Goal: Transaction & Acquisition: Purchase product/service

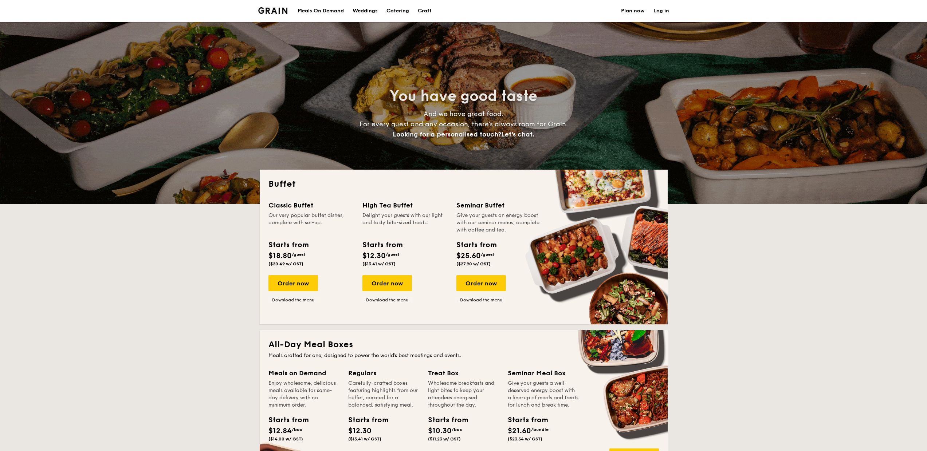
select select
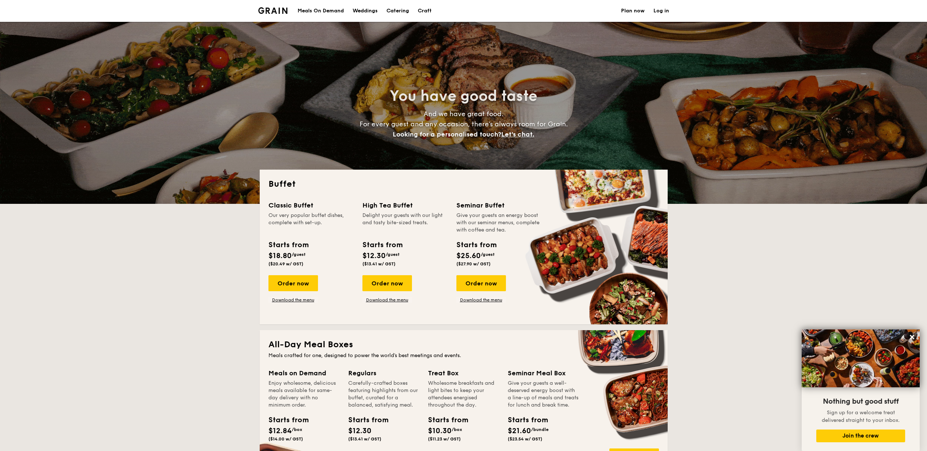
click at [488, 255] on span "/guest" at bounding box center [488, 254] width 14 height 5
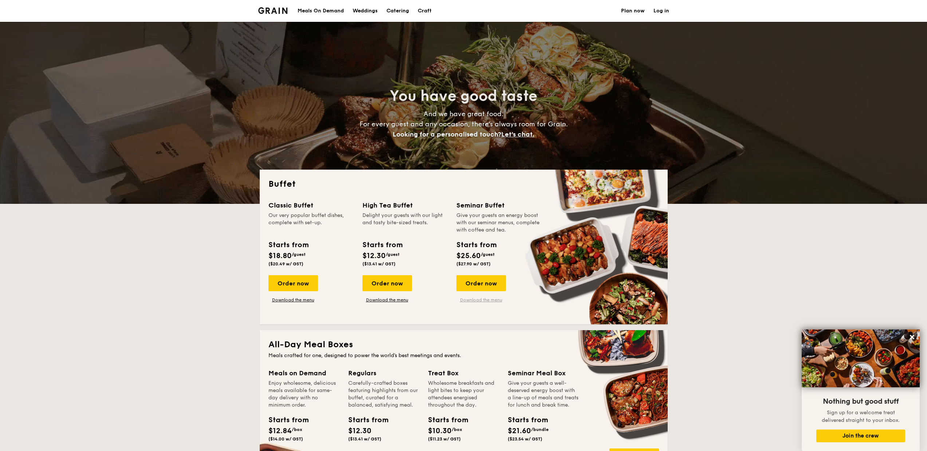
click at [485, 299] on link "Download the menu" at bounding box center [481, 300] width 50 height 6
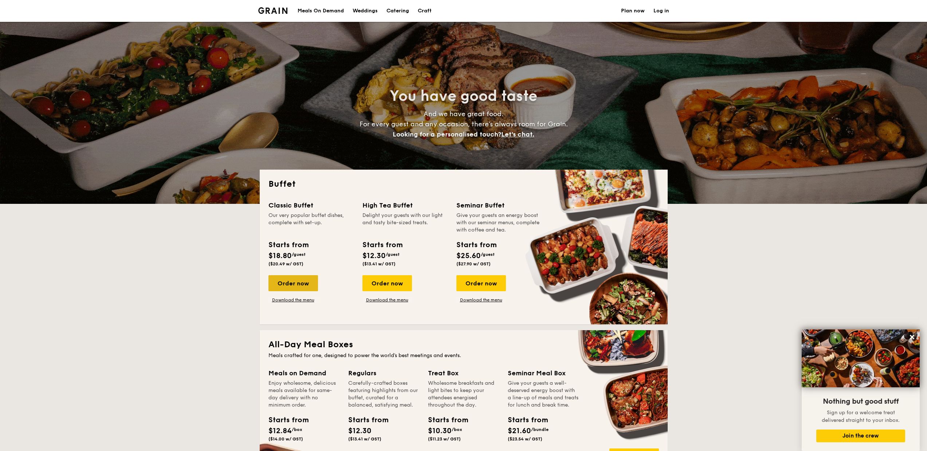
click at [300, 281] on div "Order now" at bounding box center [293, 283] width 50 height 16
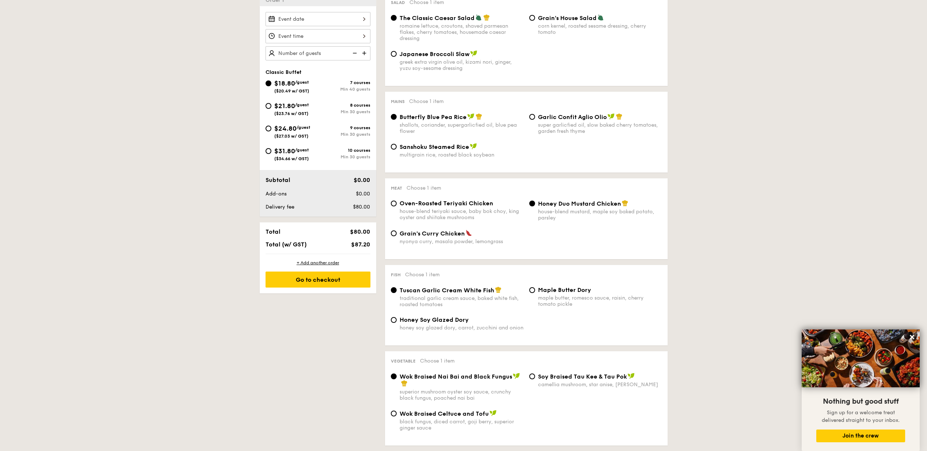
scroll to position [58, 0]
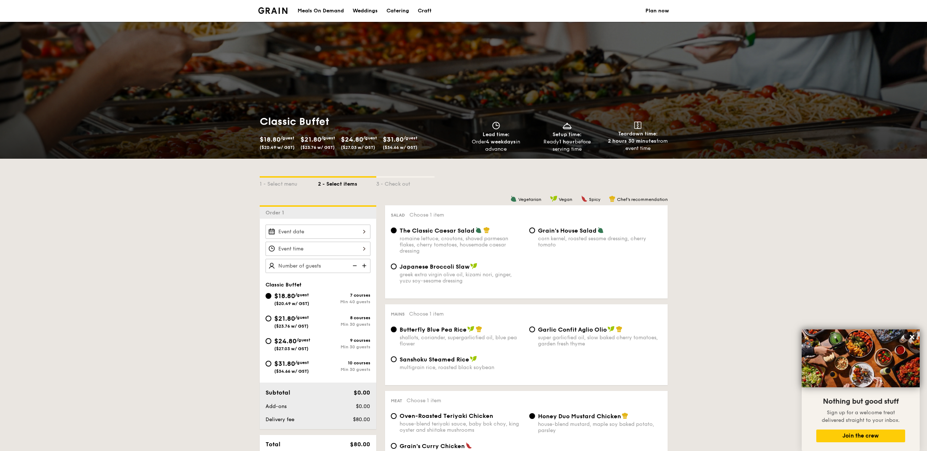
select select
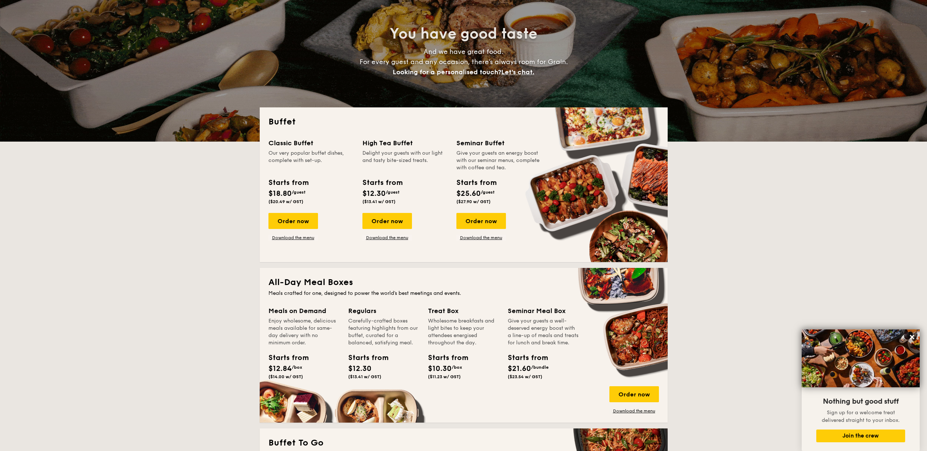
scroll to position [98, 0]
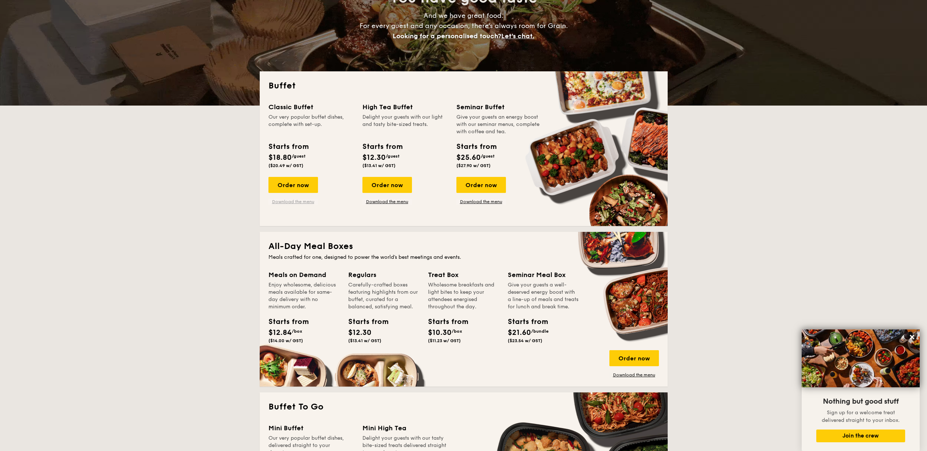
click at [300, 202] on link "Download the menu" at bounding box center [293, 202] width 50 height 6
